Goal: Task Accomplishment & Management: Manage account settings

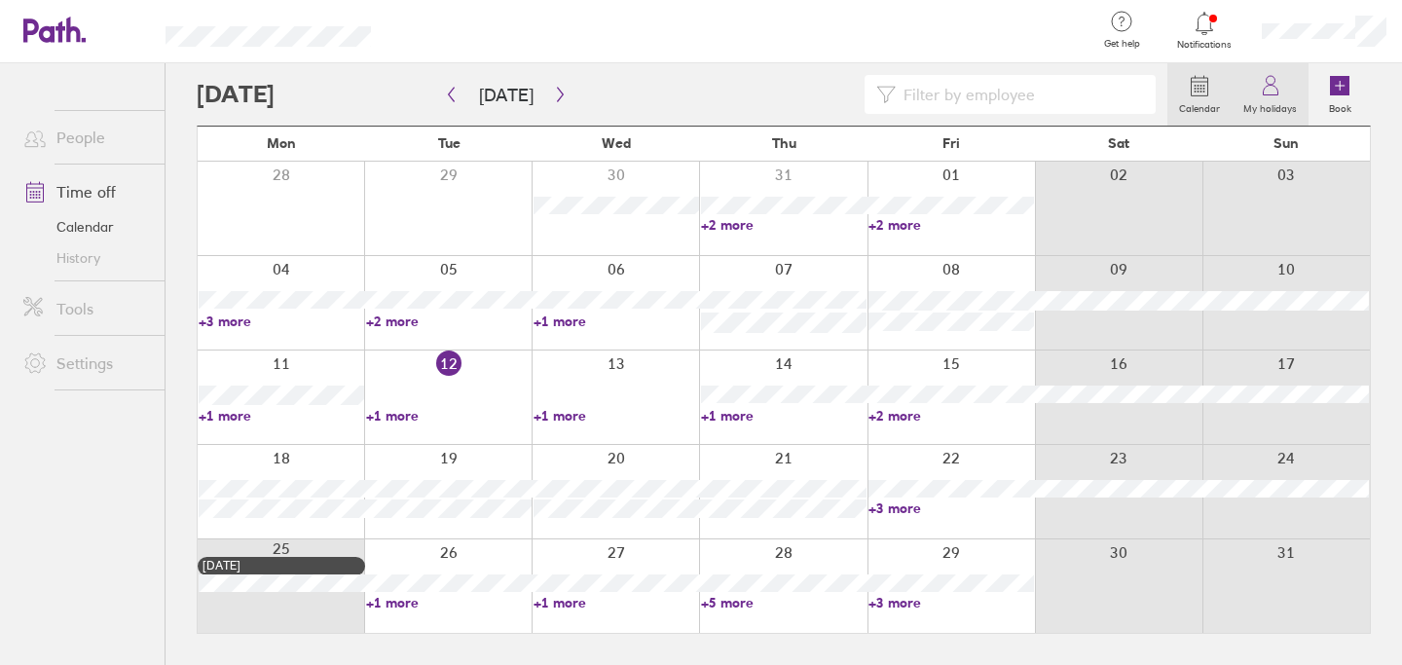
click at [1277, 103] on label "My holidays" at bounding box center [1269, 106] width 77 height 18
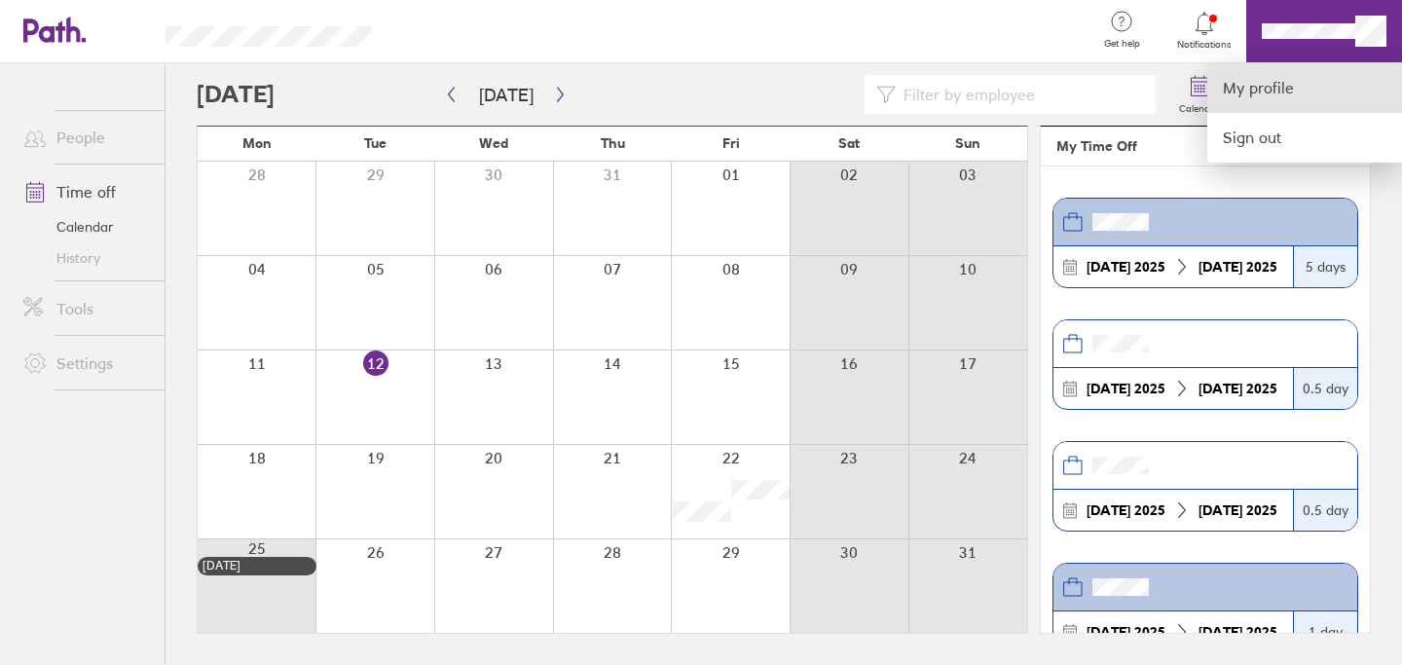
click at [1293, 82] on link "My profile" at bounding box center [1304, 88] width 195 height 50
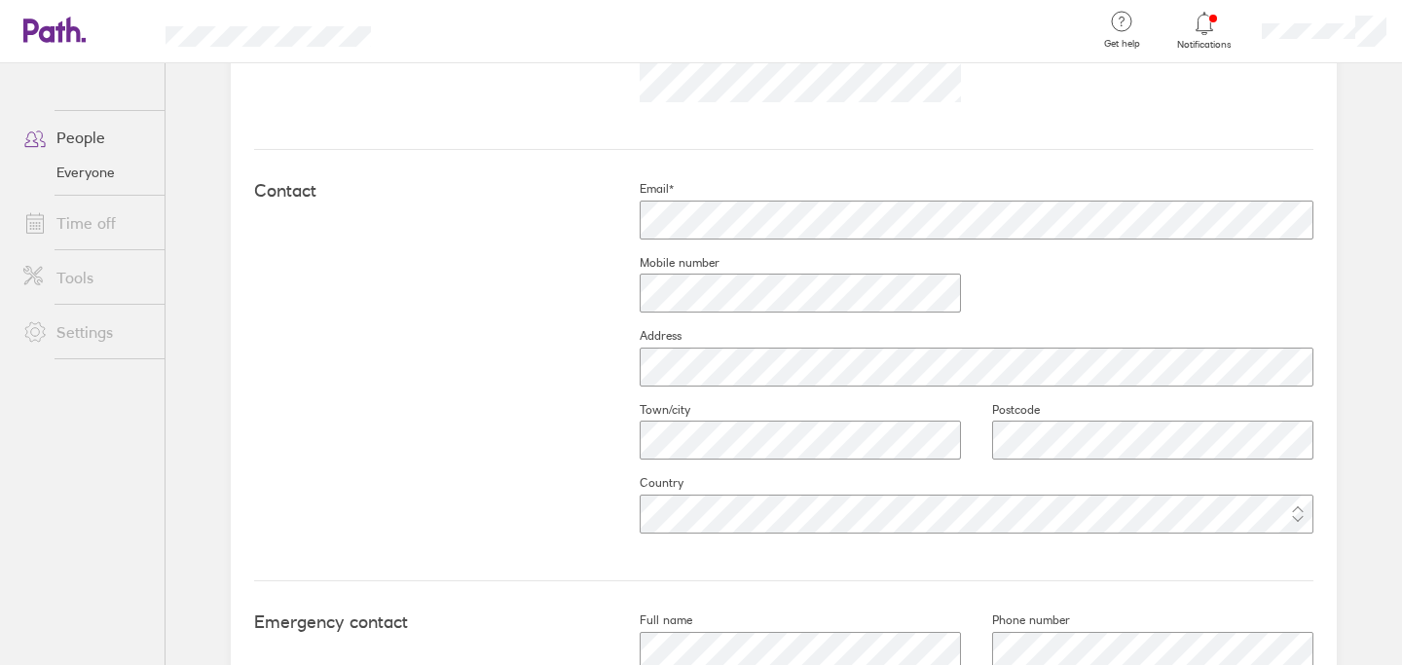
scroll to position [931, 0]
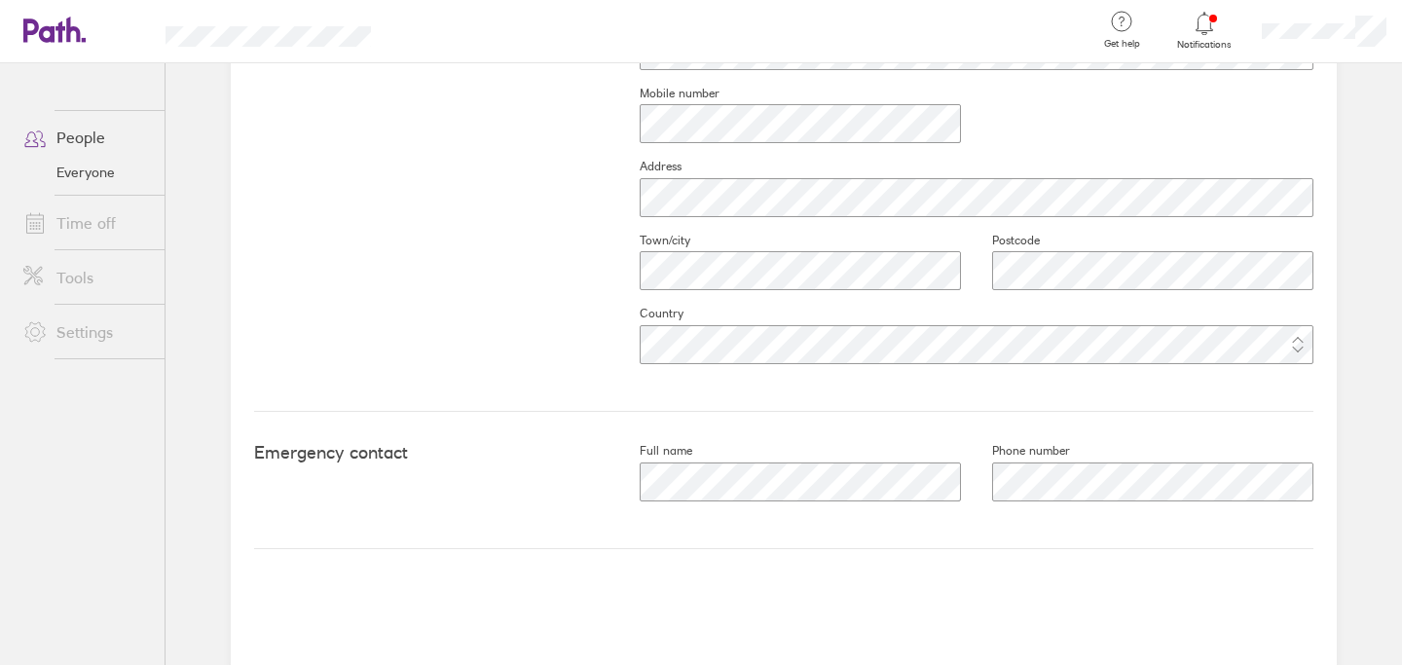
click at [92, 218] on link "Time off" at bounding box center [86, 222] width 157 height 39
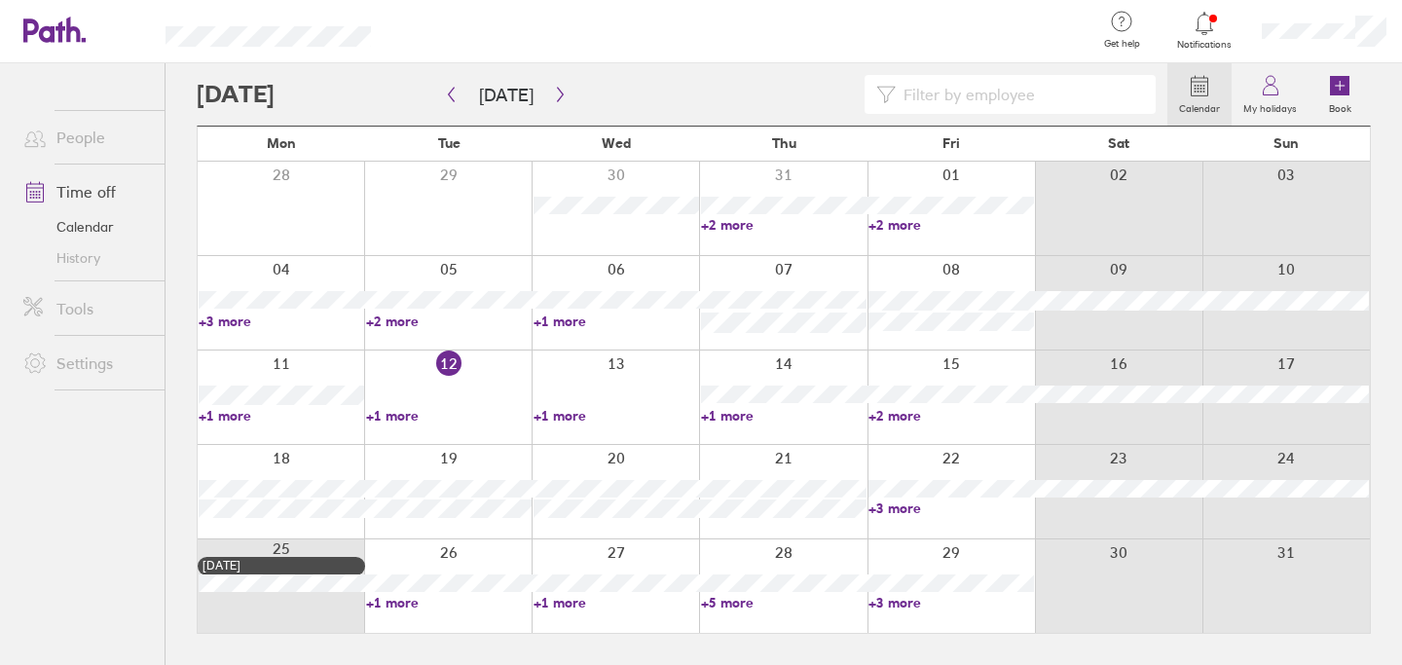
click at [890, 512] on link "+3 more" at bounding box center [950, 508] width 165 height 18
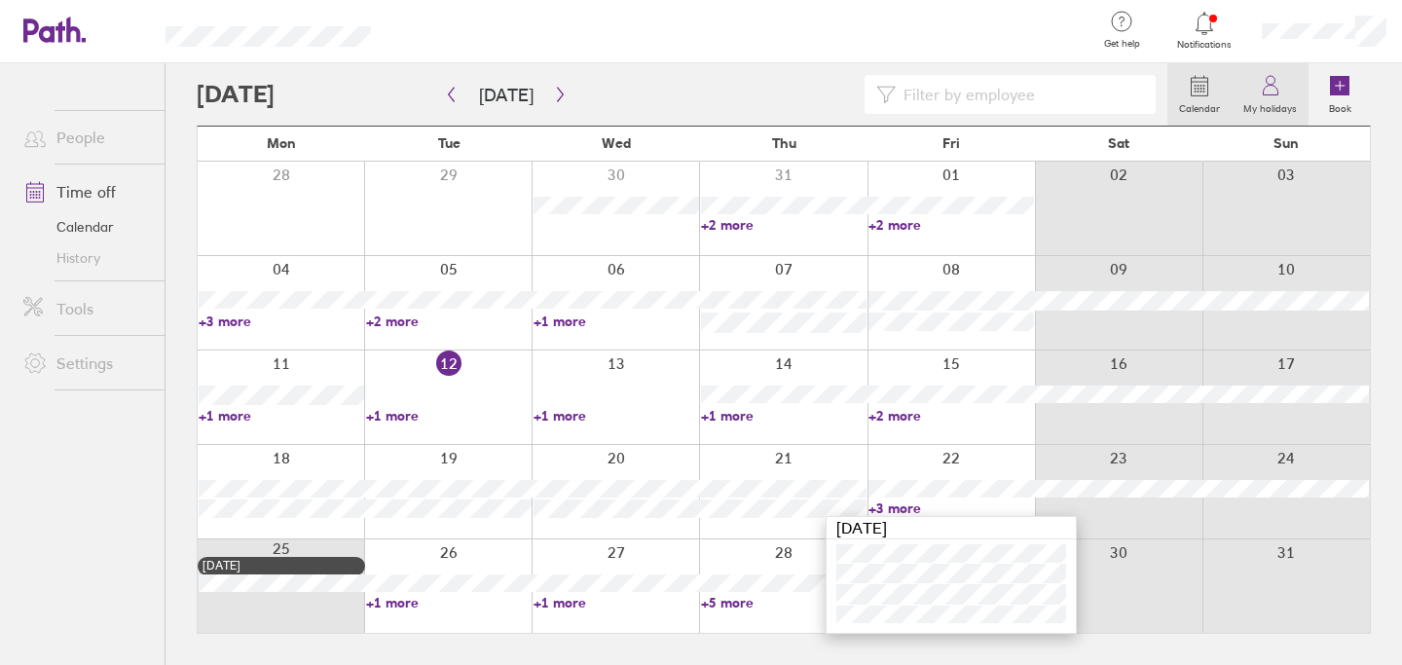
click at [1272, 86] on icon at bounding box center [1270, 91] width 15 height 10
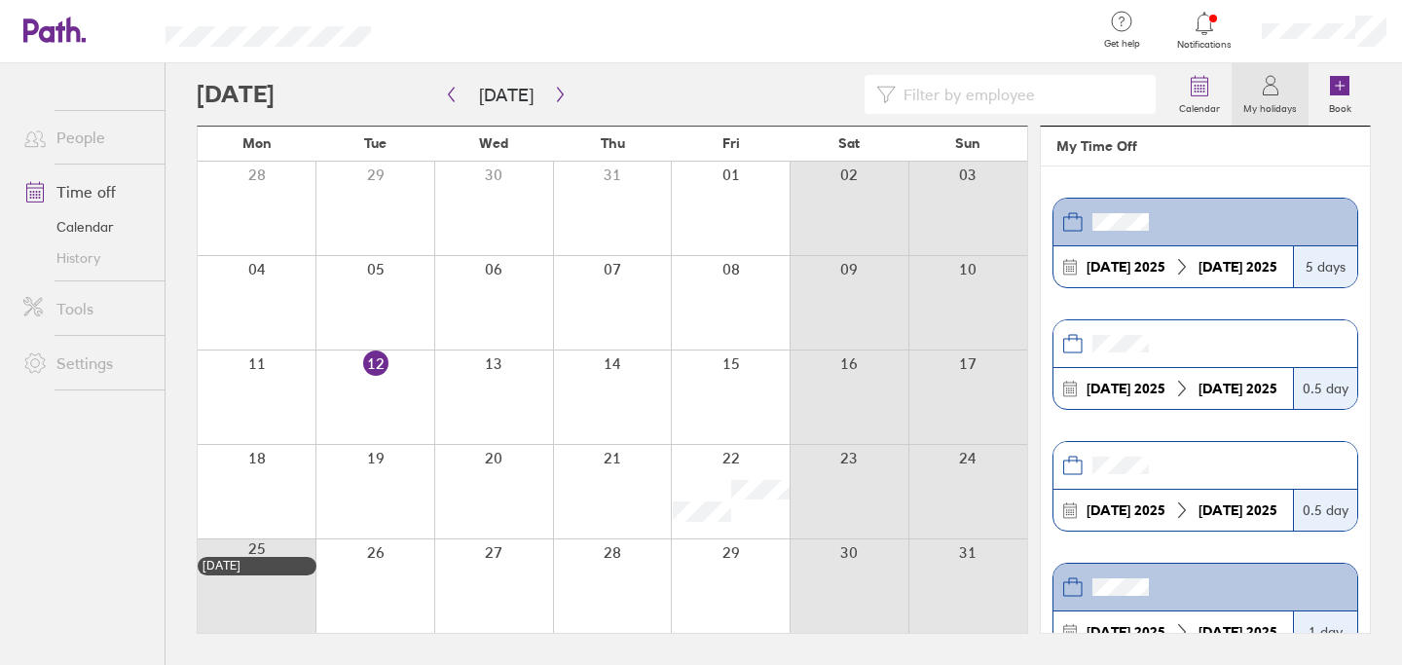
click at [87, 358] on link "Settings" at bounding box center [86, 363] width 157 height 39
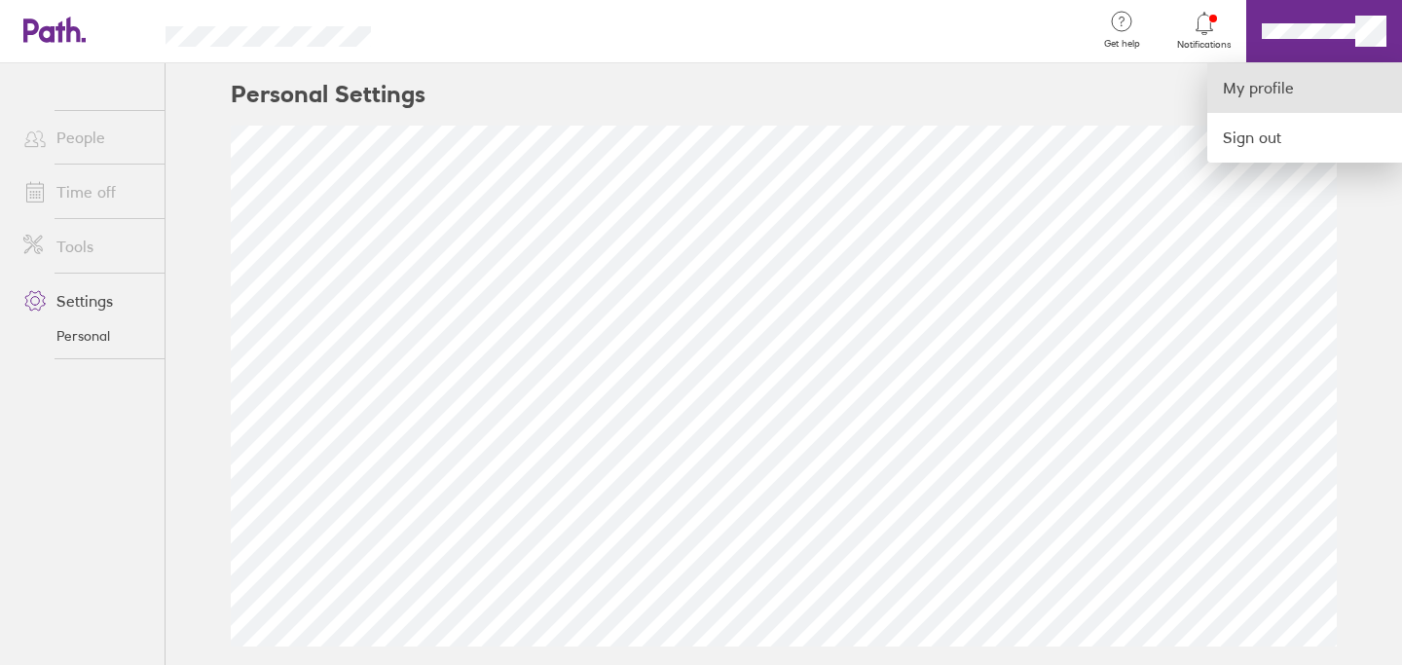
click at [1287, 78] on link "My profile" at bounding box center [1304, 88] width 195 height 50
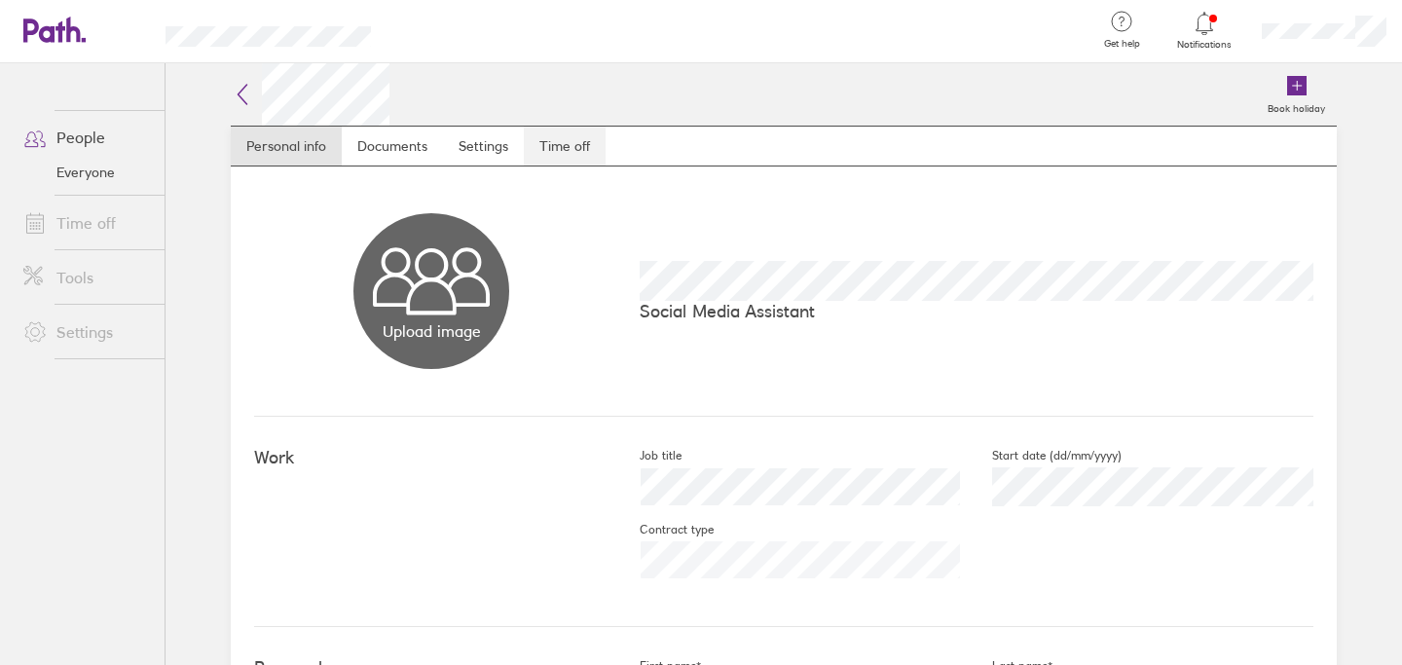
click at [575, 127] on link "Time off" at bounding box center [565, 146] width 82 height 39
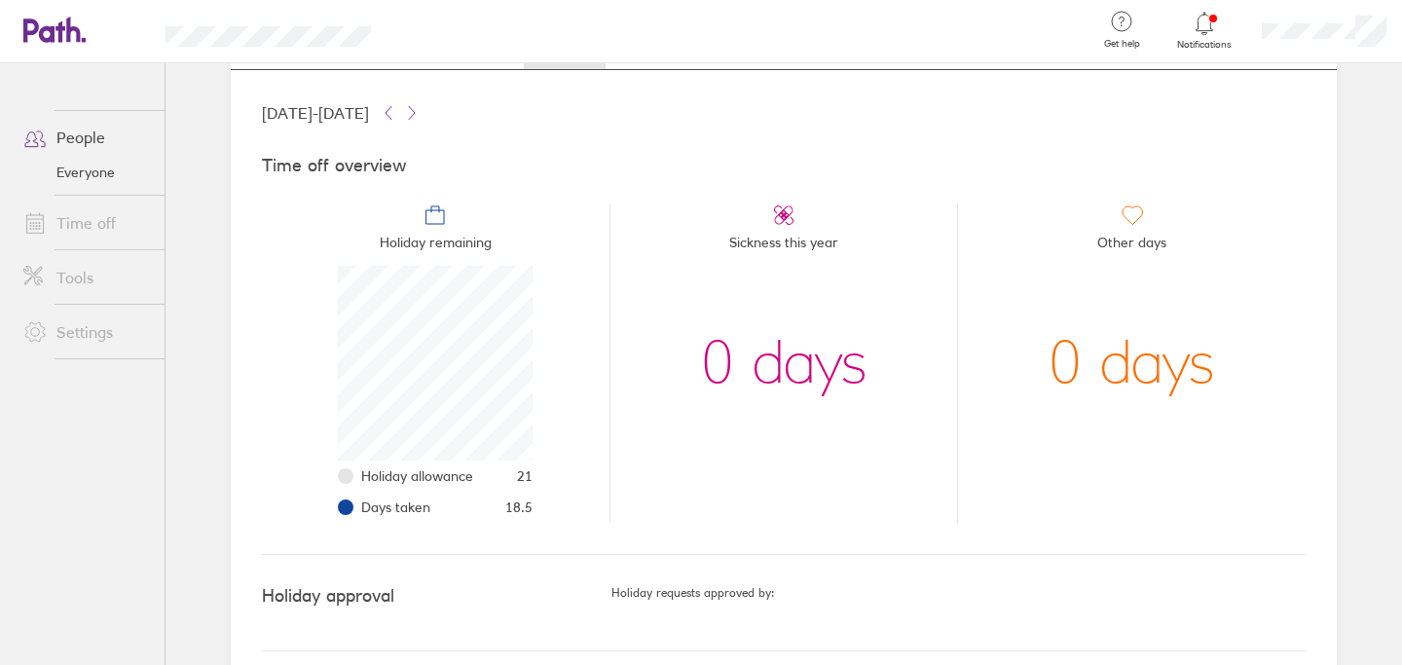
scroll to position [114, 0]
